Goal: Entertainment & Leisure: Consume media (video, audio)

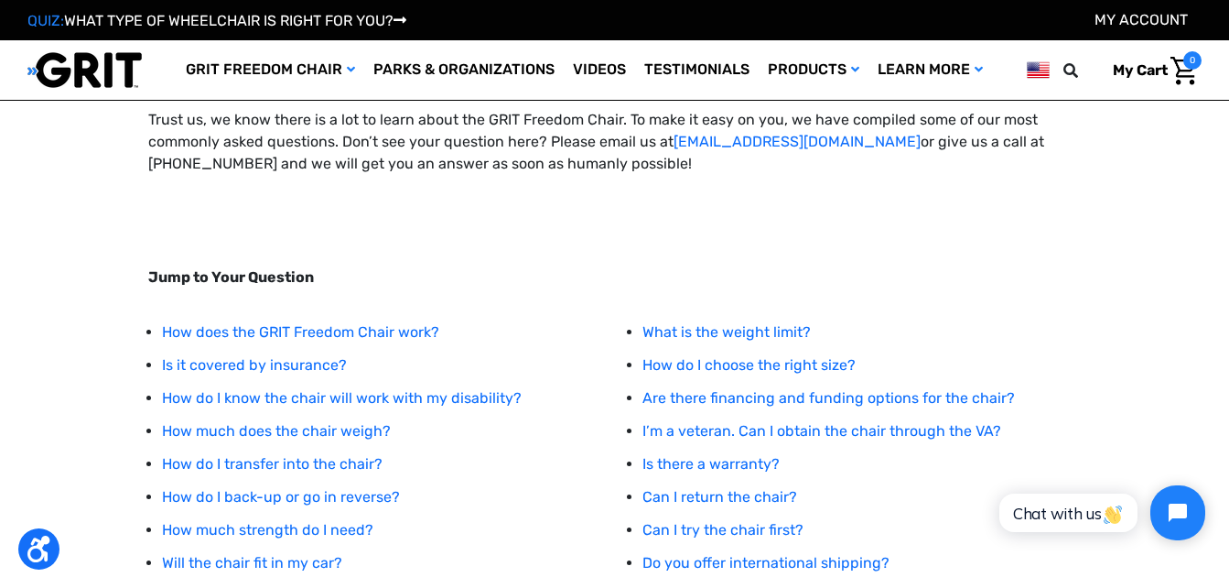
scroll to position [42, 0]
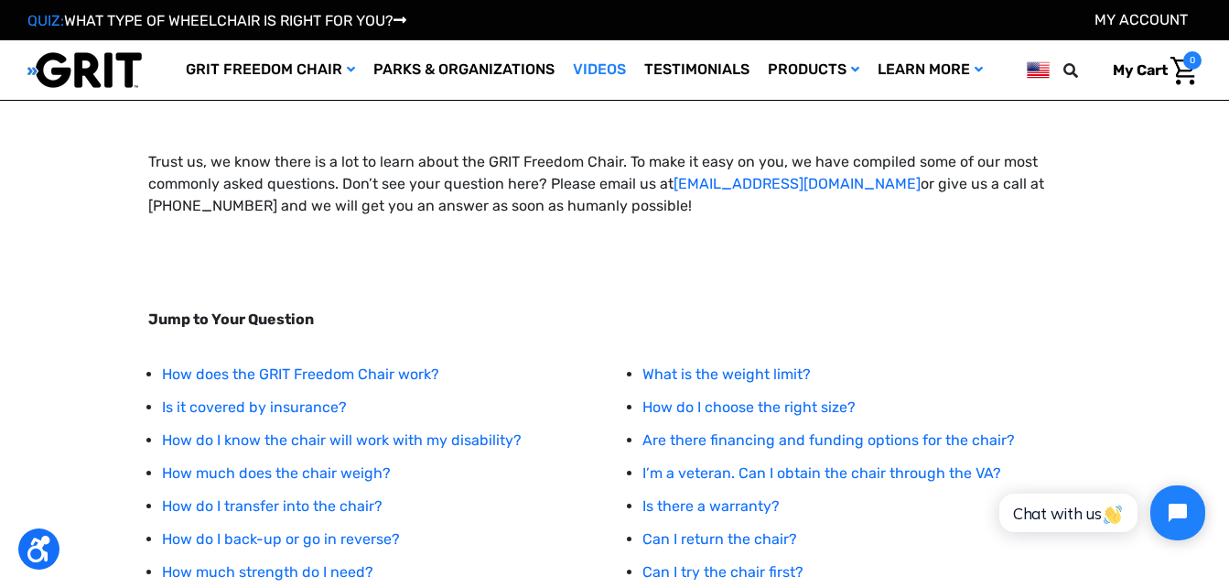
click at [590, 70] on link "Videos" at bounding box center [599, 70] width 71 height 60
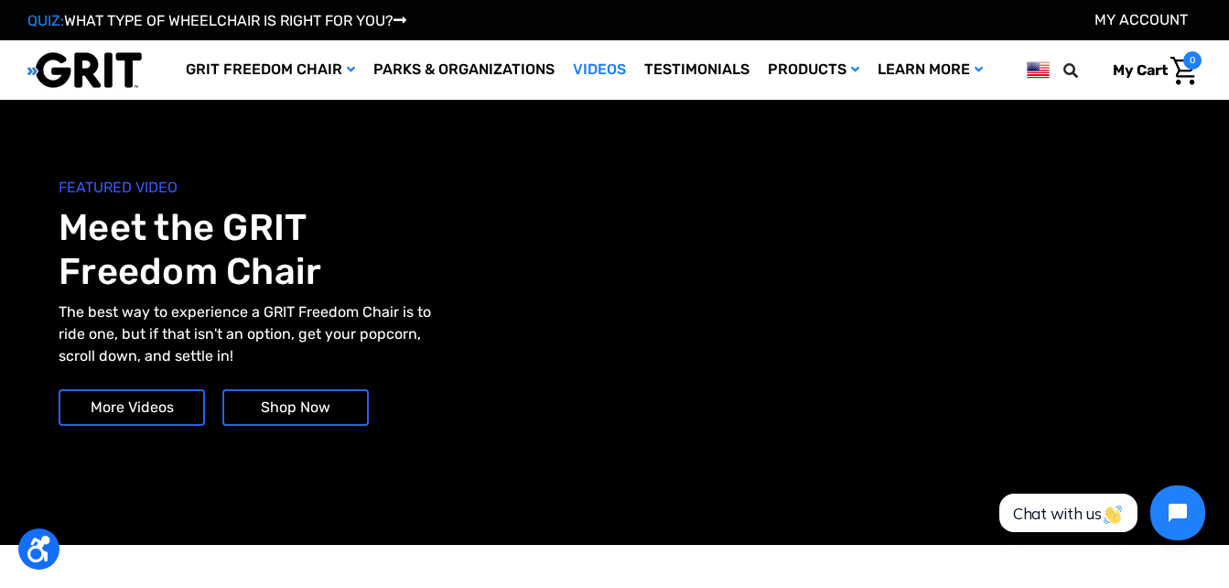
click at [166, 414] on link "More Videos" at bounding box center [132, 407] width 146 height 37
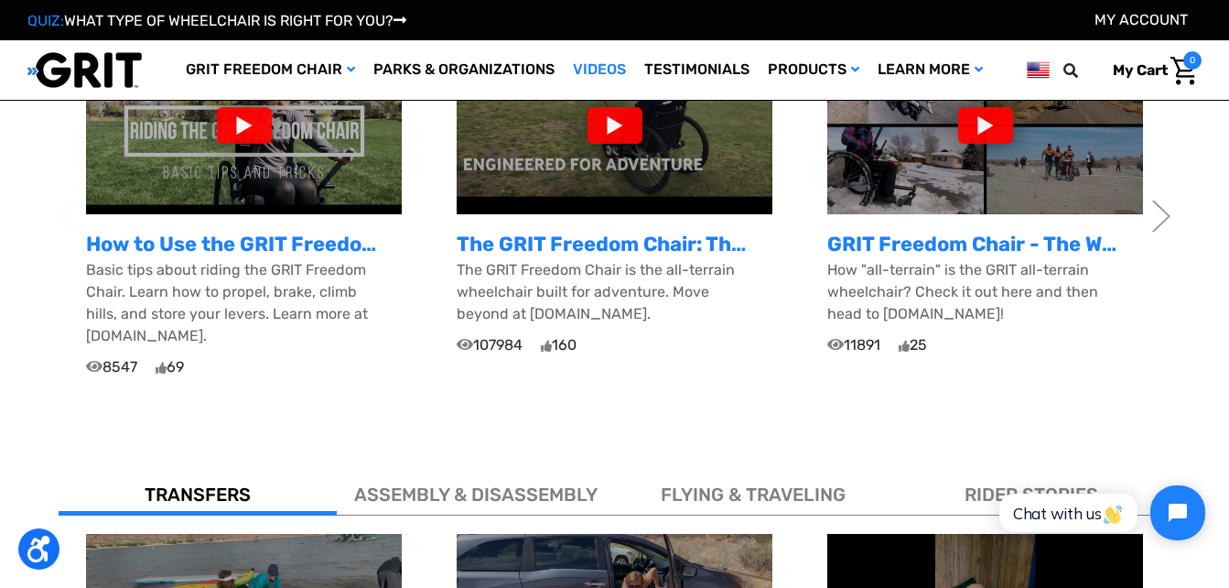
scroll to position [619, 0]
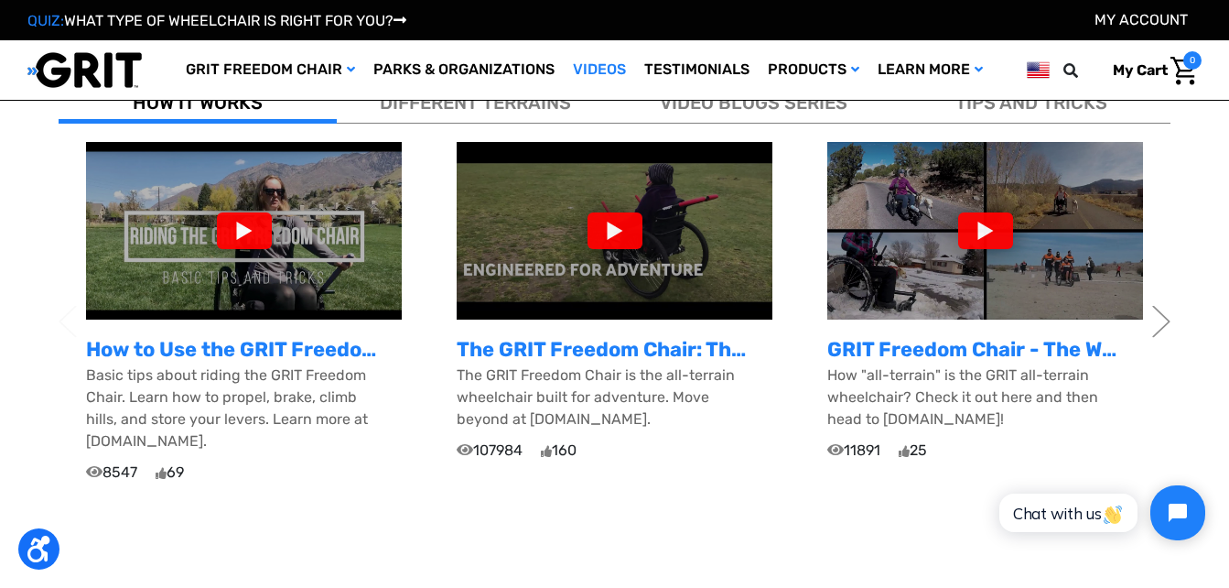
click at [235, 230] on div at bounding box center [244, 230] width 55 height 37
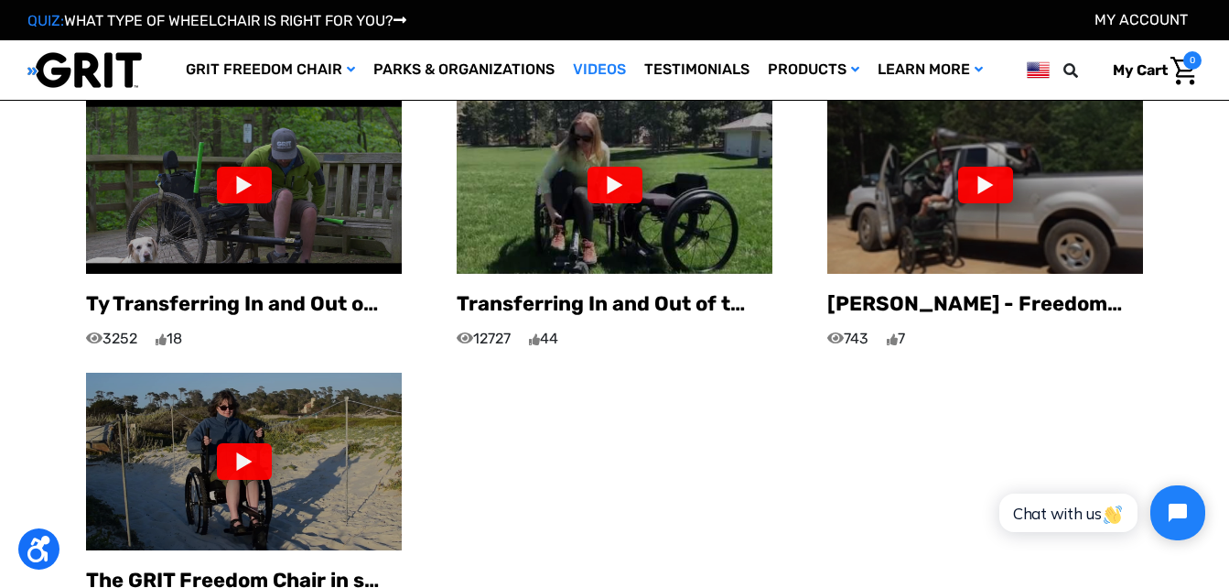
scroll to position [1351, 0]
